Goal: Task Accomplishment & Management: Manage account settings

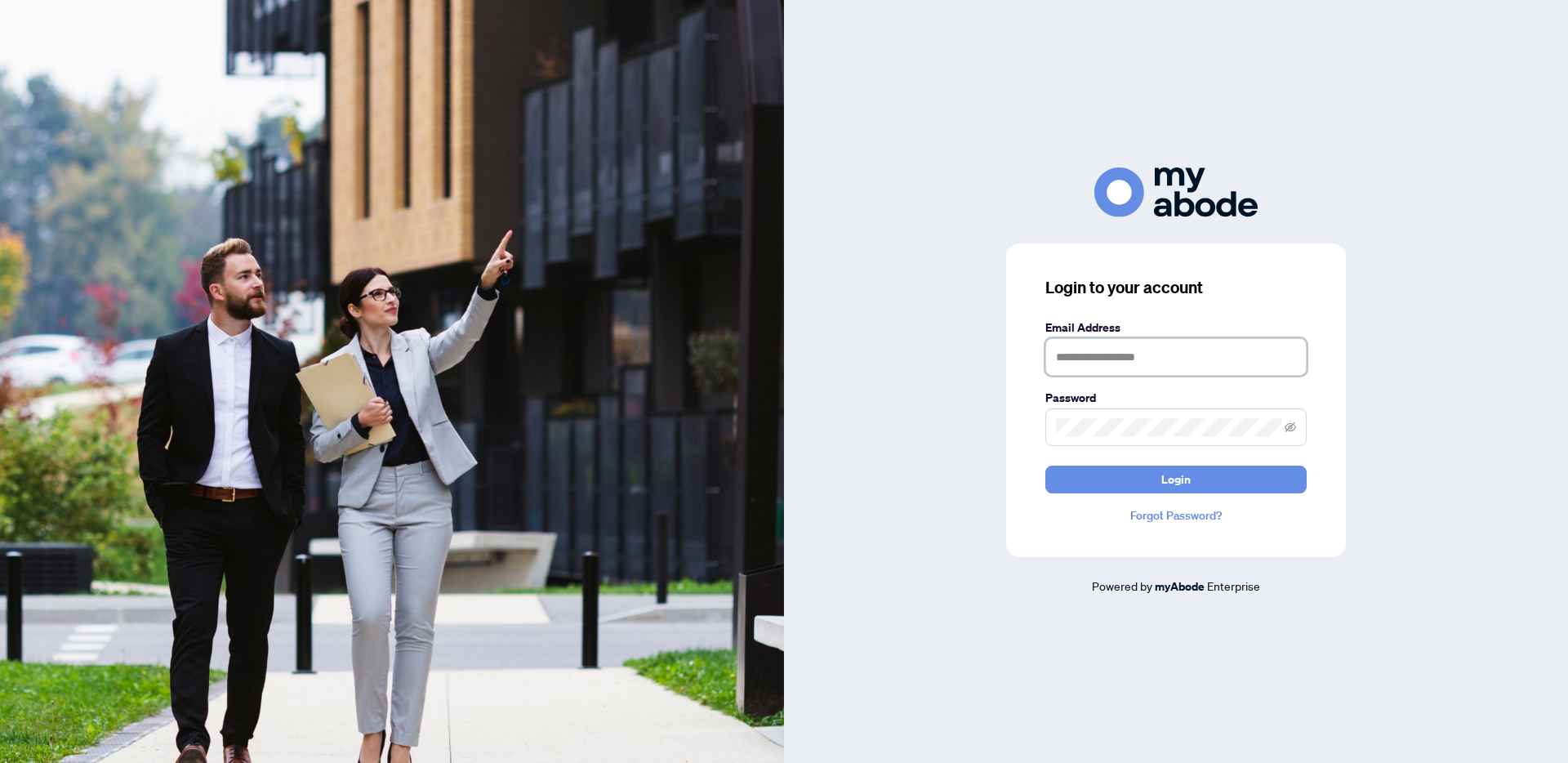
click at [1160, 355] on input "text" at bounding box center [1176, 356] width 261 height 38
type input "**********"
click at [1289, 427] on icon "eye-invisible" at bounding box center [1290, 427] width 12 height 10
click at [1126, 472] on button "Login" at bounding box center [1176, 479] width 261 height 28
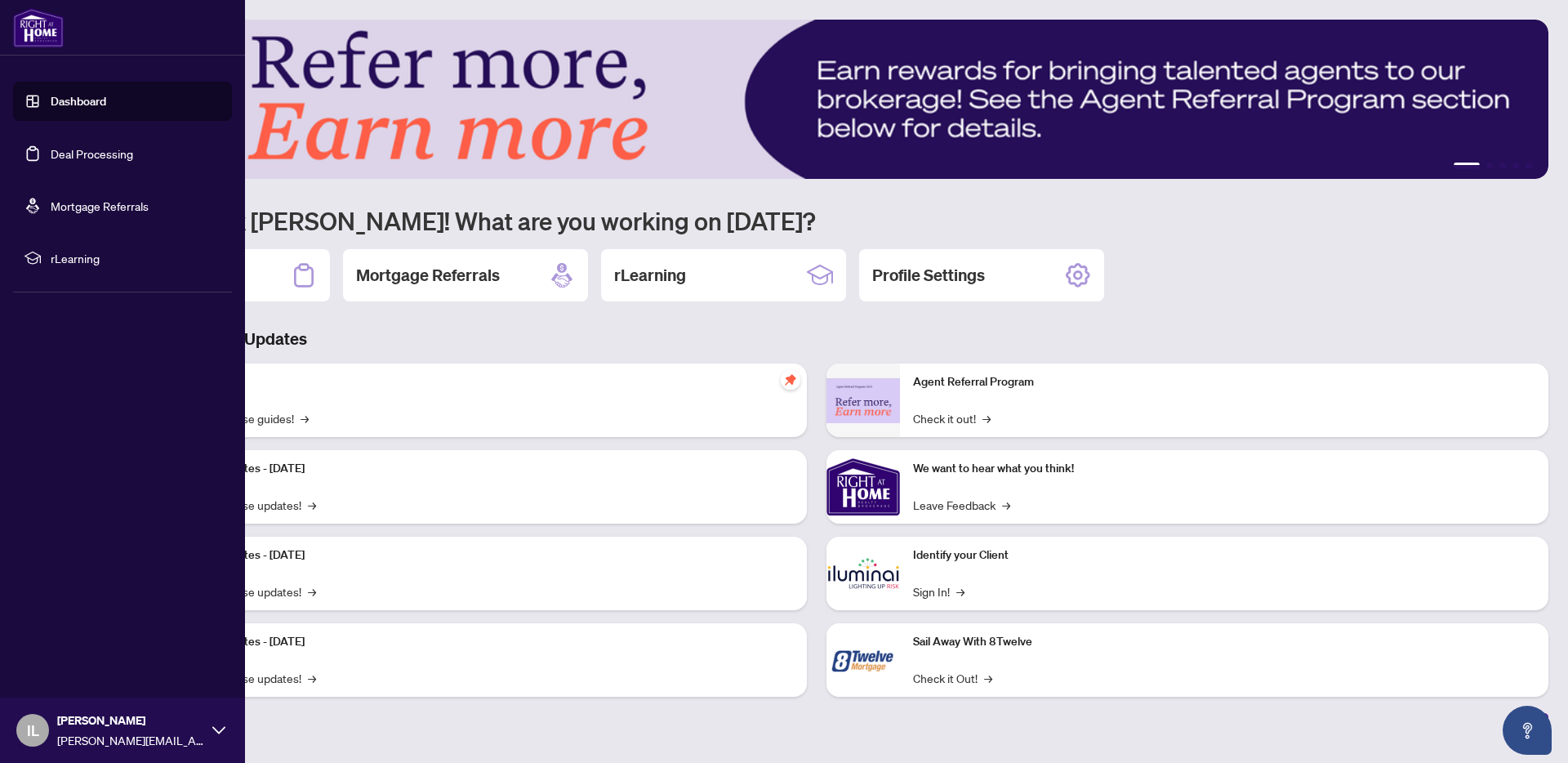
click at [78, 156] on link "Deal Processing" at bounding box center [93, 153] width 83 height 14
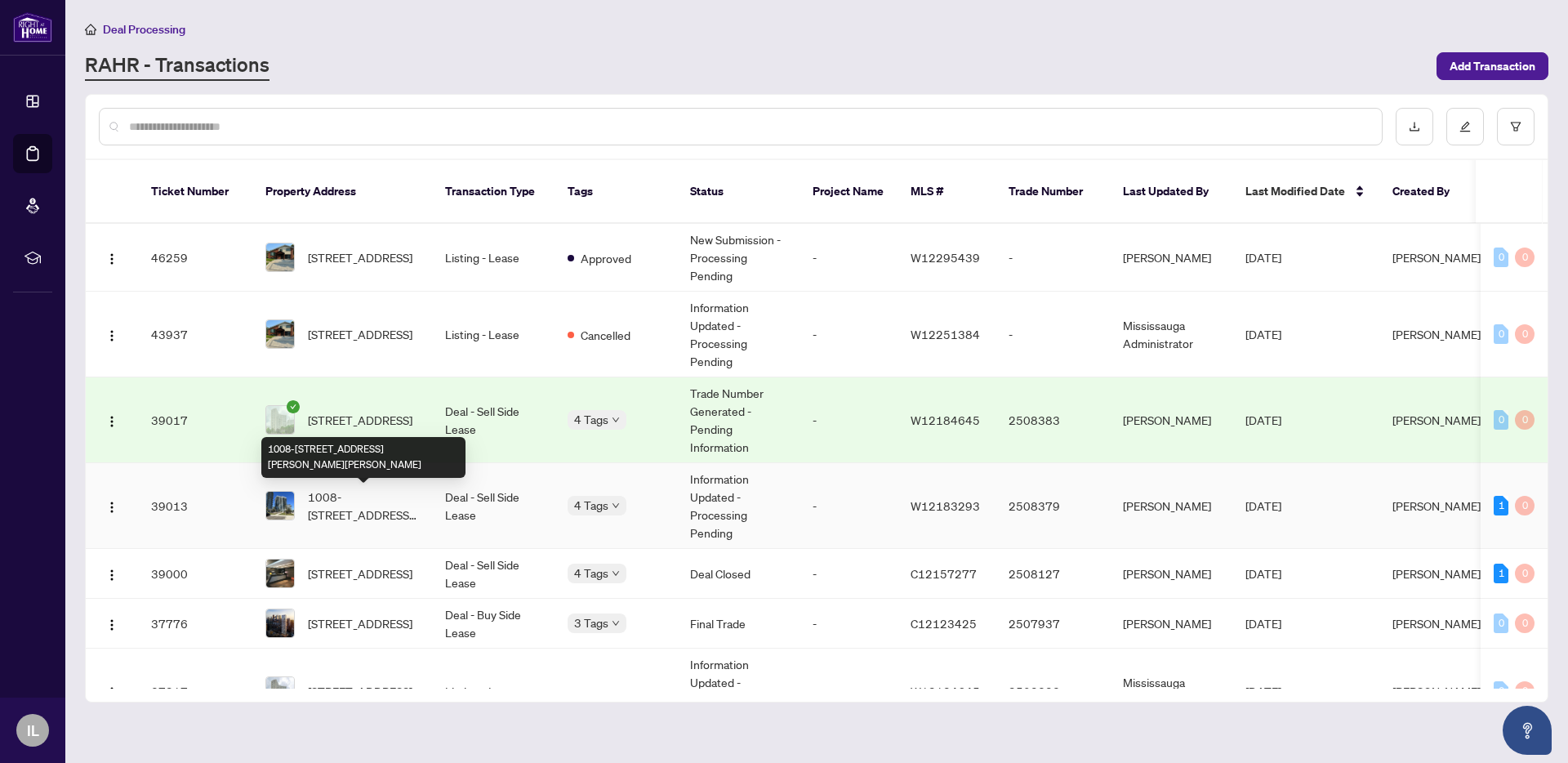
click at [378, 492] on span "1008-[STREET_ADDRESS][PERSON_NAME][PERSON_NAME]" at bounding box center [363, 505] width 111 height 36
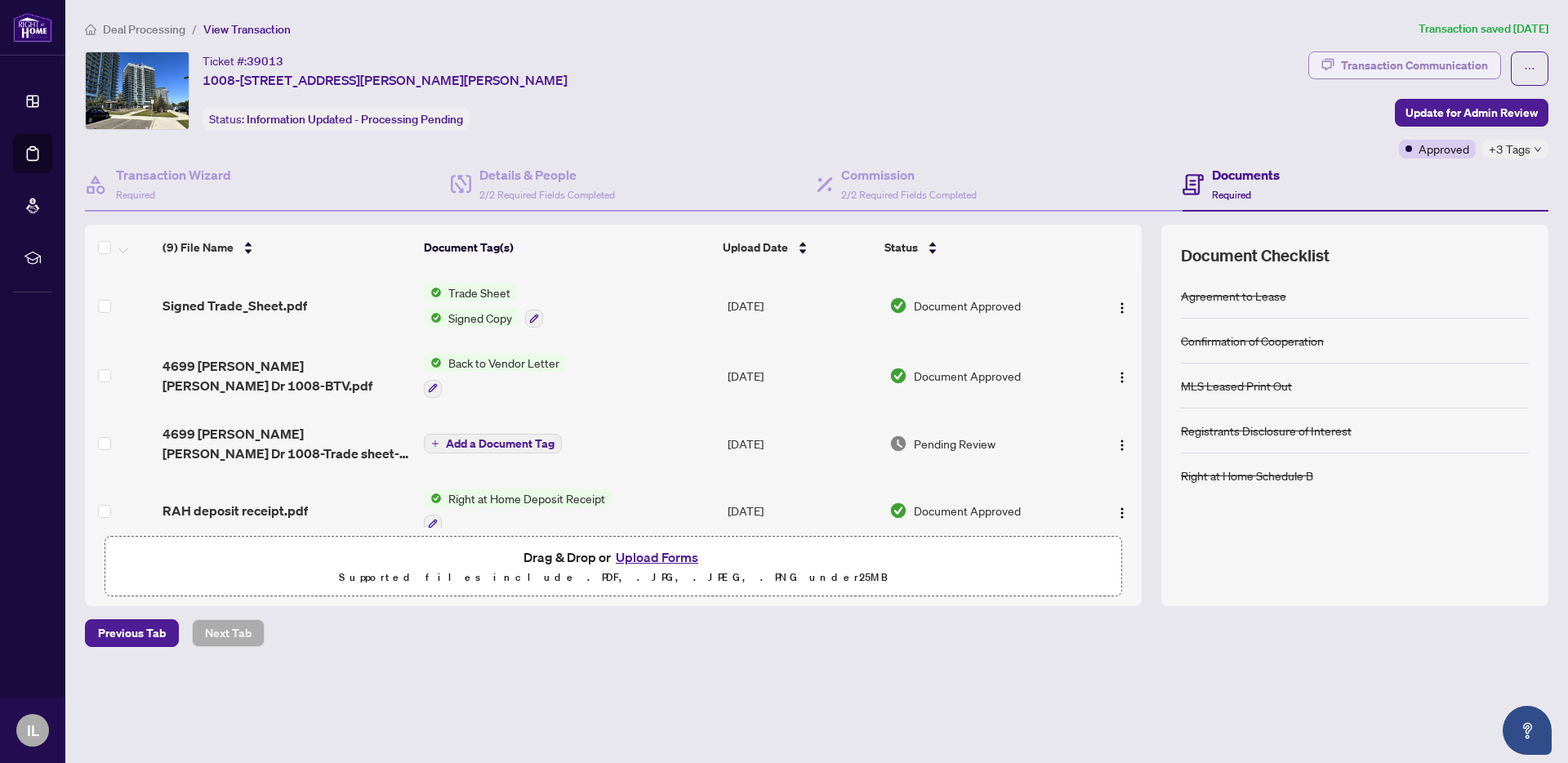
click at [1408, 57] on div "Transaction Communication" at bounding box center [1415, 65] width 147 height 26
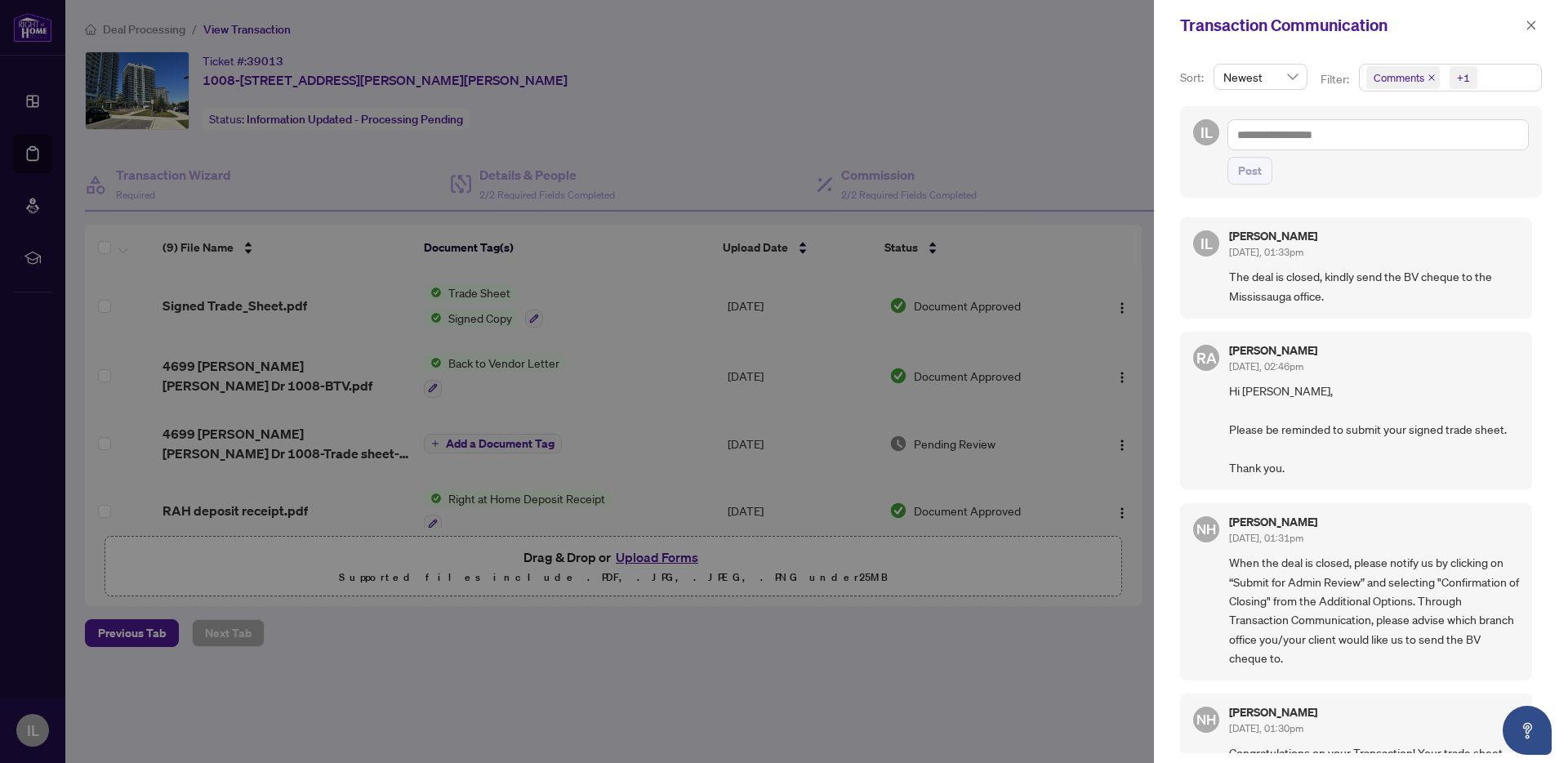
click at [482, 294] on div at bounding box center [784, 382] width 1568 height 763
click at [505, 294] on div at bounding box center [784, 382] width 1568 height 763
click at [1529, 14] on span "button" at bounding box center [1531, 25] width 12 height 26
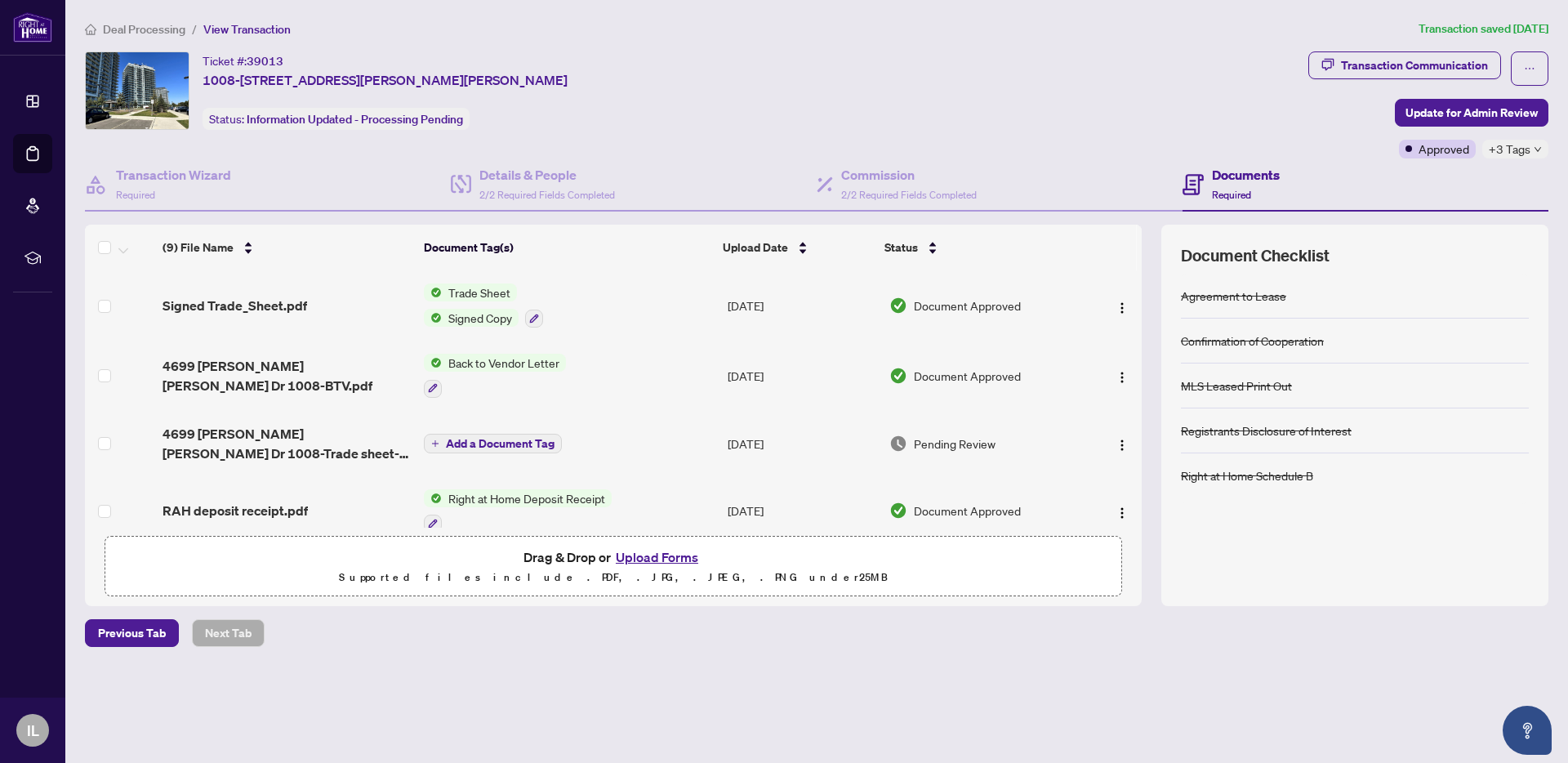
click at [473, 294] on span "Trade Sheet" at bounding box center [480, 292] width 75 height 18
click at [458, 379] on span "Trade Sheet" at bounding box center [450, 374] width 75 height 18
